Goal: Transaction & Acquisition: Purchase product/service

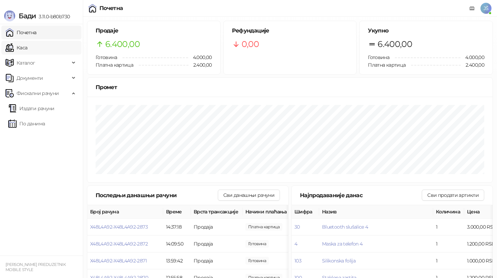
click at [27, 49] on link "Каса" at bounding box center [17, 48] width 22 height 14
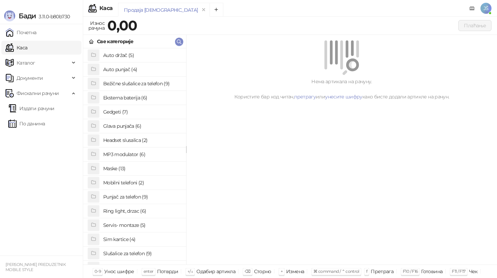
click at [117, 167] on h4 "Maske (13)" at bounding box center [141, 168] width 77 height 11
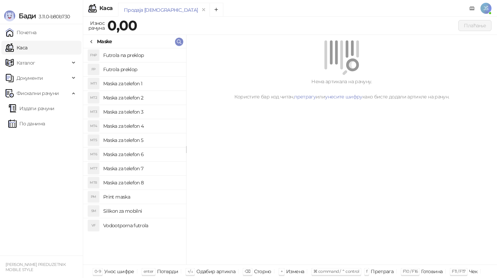
click at [138, 84] on h4 "Maska za telefon 1" at bounding box center [141, 83] width 77 height 11
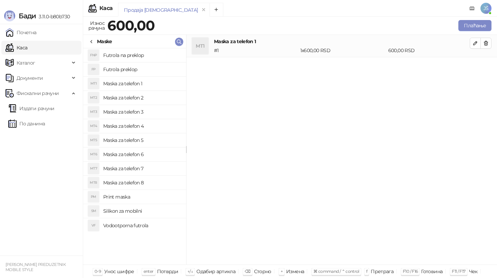
click at [138, 93] on h4 "Maska za telefon 2" at bounding box center [141, 97] width 77 height 11
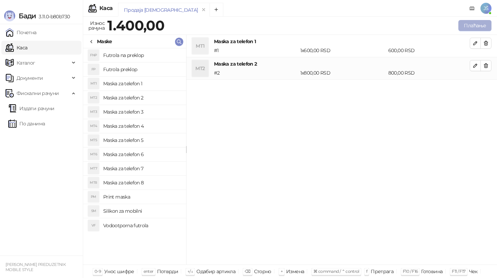
click at [473, 29] on button "Плаћање" at bounding box center [475, 25] width 33 height 11
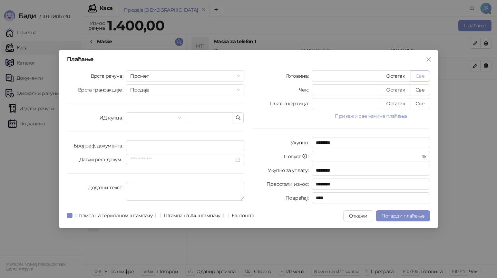
click at [421, 75] on button "Све" at bounding box center [420, 75] width 20 height 11
type input "****"
click at [390, 220] on button "Потврди плаћање" at bounding box center [403, 215] width 54 height 11
